Goal: Task Accomplishment & Management: Complete application form

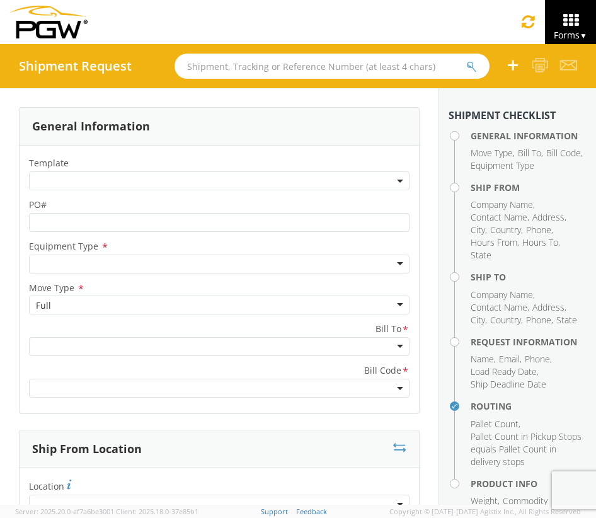
click at [153, 183] on span at bounding box center [219, 180] width 381 height 19
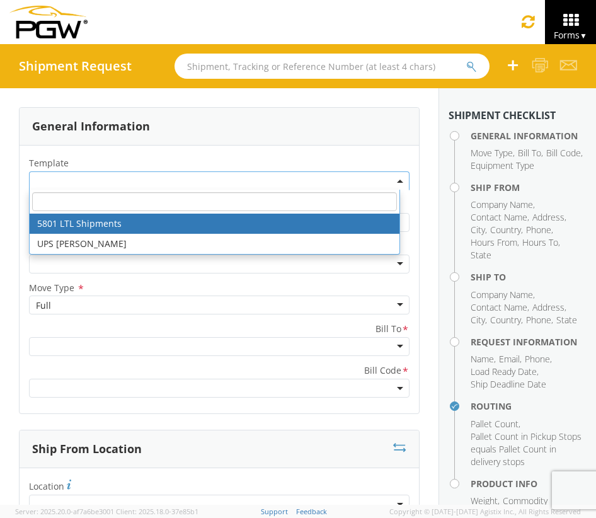
select select "56744968"
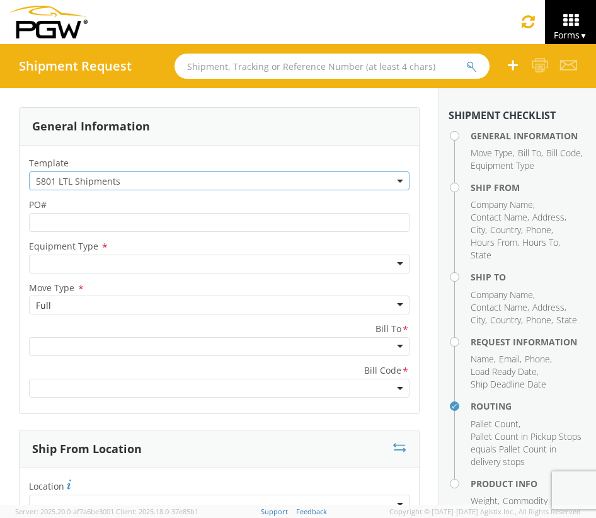
select select
type input "5801 Branch Manager"
type input "PGW"
type input "5000 [GEOGRAPHIC_DATA]"
type input "[GEOGRAPHIC_DATA]"
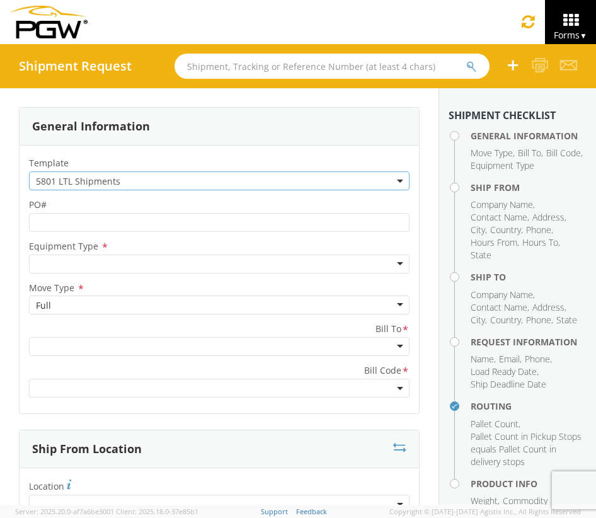
type input "76115"
type input "[EMAIL_ADDRESS][DOMAIN_NAME]"
type input "[PHONE_NUMBER]"
type input "10:35 AM"
type input "11:35 AM"
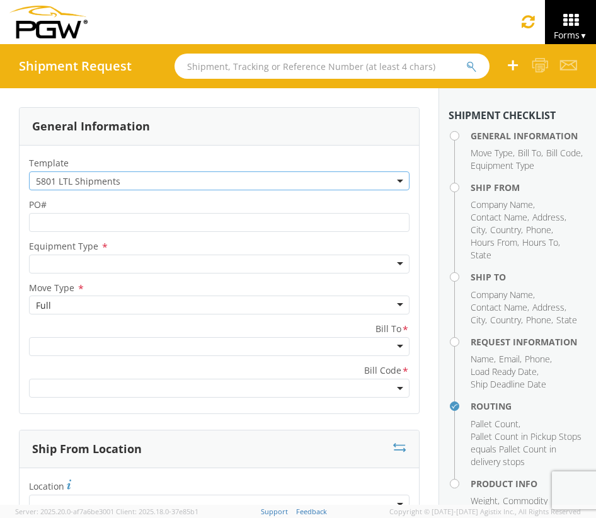
type input "5403 Branch Manager"
type input "PGW"
type input "[STREET_ADDRESS]"
type input "Amarillo"
type input "79101"
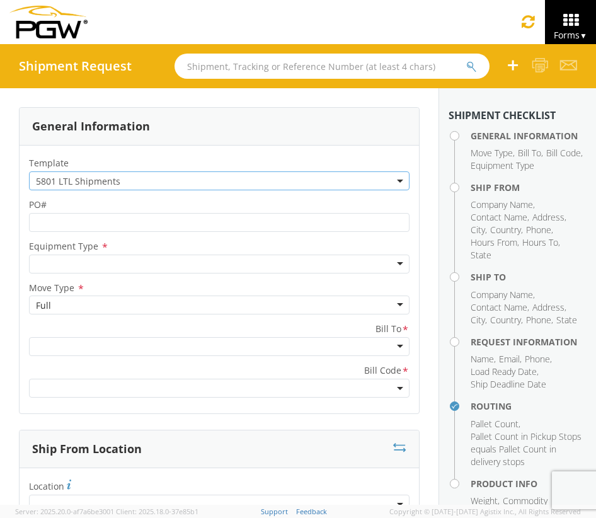
type input "[EMAIL_ADDRESS][DOMAIN_NAME]"
type input "[PHONE_NUMBER]"
type textarea "NO LTL Appt unless noted, ALL Truckload APPT Reqd. Contact [PERSON_NAME]. Call …"
type input "980"
type input "1"
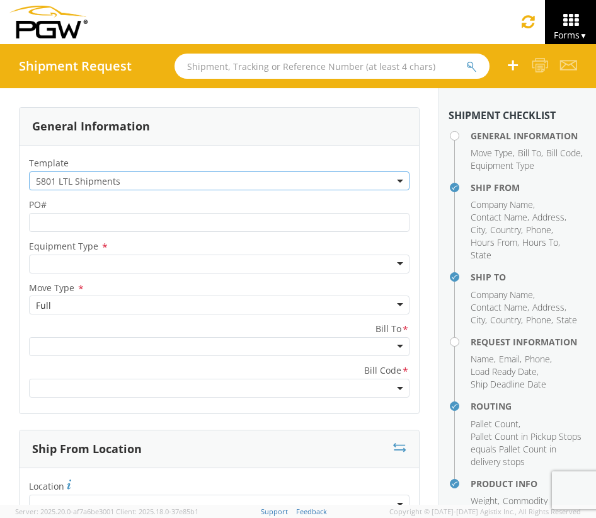
select select "62891"
select select "28259"
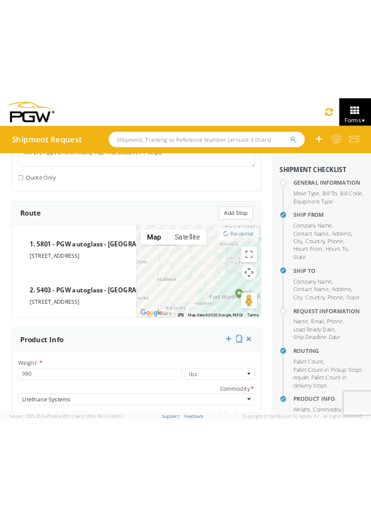
scroll to position [2161, 0]
